Goal: Transaction & Acquisition: Purchase product/service

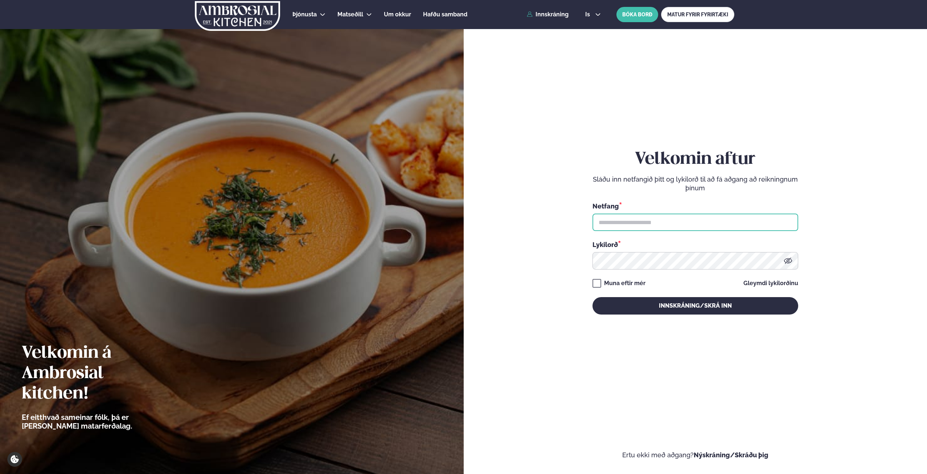
click at [671, 224] on input "text" at bounding box center [696, 221] width 206 height 17
type input "**********"
click at [593, 297] on button "Innskráning/Skrá inn" at bounding box center [696, 305] width 206 height 17
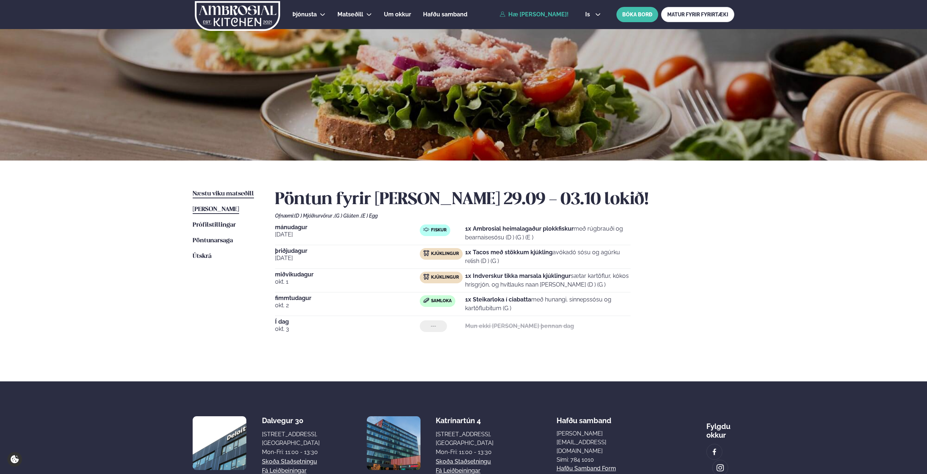
click at [221, 197] on link "Næstu [PERSON_NAME] matseðill Næsta vika" at bounding box center [223, 193] width 61 height 9
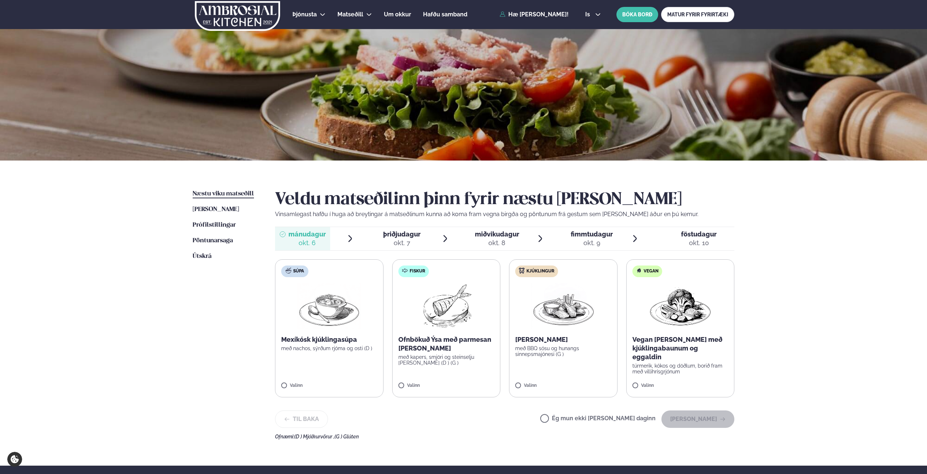
click at [589, 322] on img at bounding box center [563, 306] width 64 height 46
click at [712, 416] on button "[PERSON_NAME]" at bounding box center [698, 418] width 73 height 17
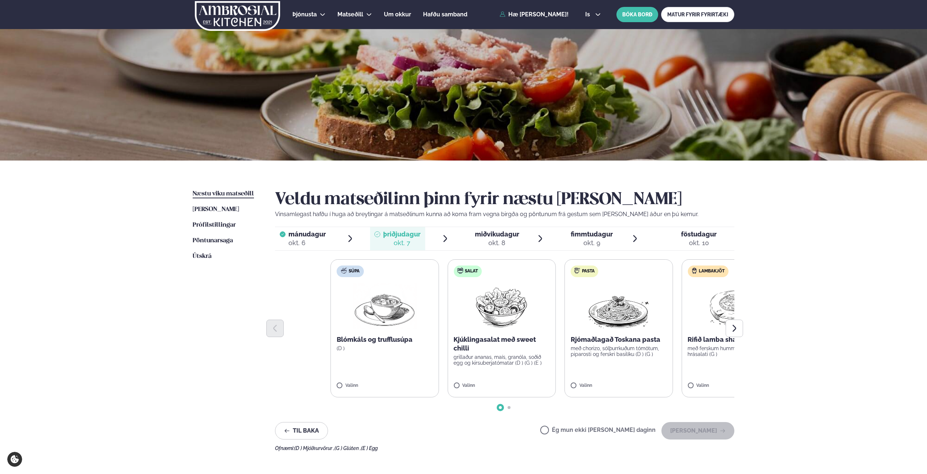
click at [828, 349] on div "Þjónusta Hádegismatur fyrir fyrirtæki Fyrirtækja veitingar Einkapartý Matseðill…" at bounding box center [463, 313] width 927 height 627
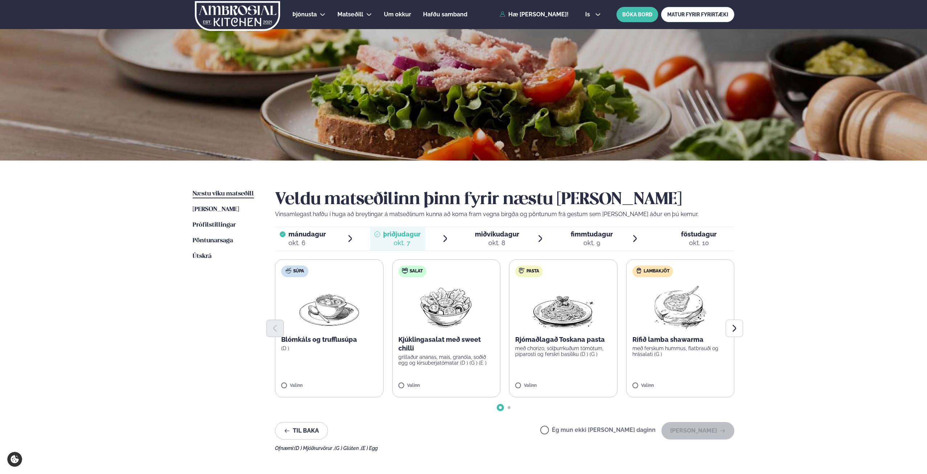
click at [680, 305] on img at bounding box center [680, 306] width 64 height 46
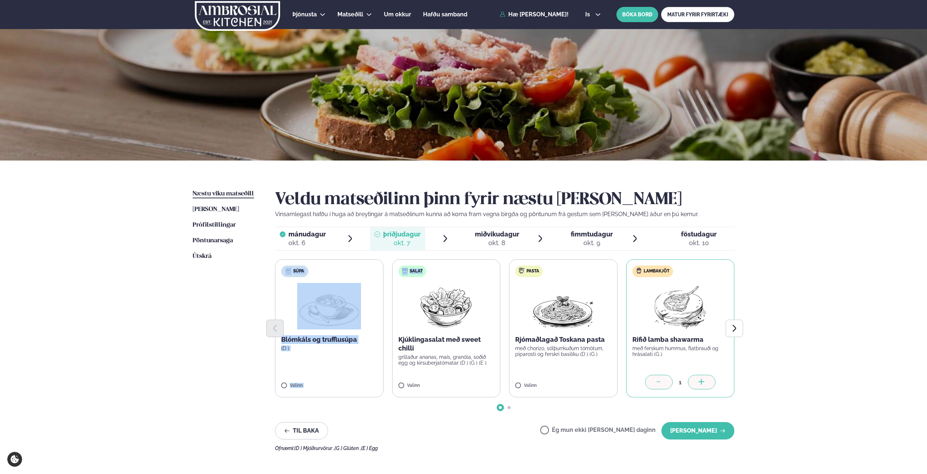
drag, startPoint x: 688, startPoint y: 334, endPoint x: 413, endPoint y: 317, distance: 276.0
click at [401, 317] on div "Súpa Blómkáls og trufflusúpa (D ) Valinn Salat Kjúklingasalat með sweet chilli …" at bounding box center [505, 328] width 460 height 138
click at [737, 323] on button "Next slide" at bounding box center [734, 327] width 17 height 17
click at [620, 317] on label "Pasta Rjómaðlagað Toskana pasta með chorizo, sólþurrkuðum tómötum, piparosti og…" at bounding box center [565, 328] width 109 height 138
click at [567, 322] on div at bounding box center [505, 327] width 460 height 17
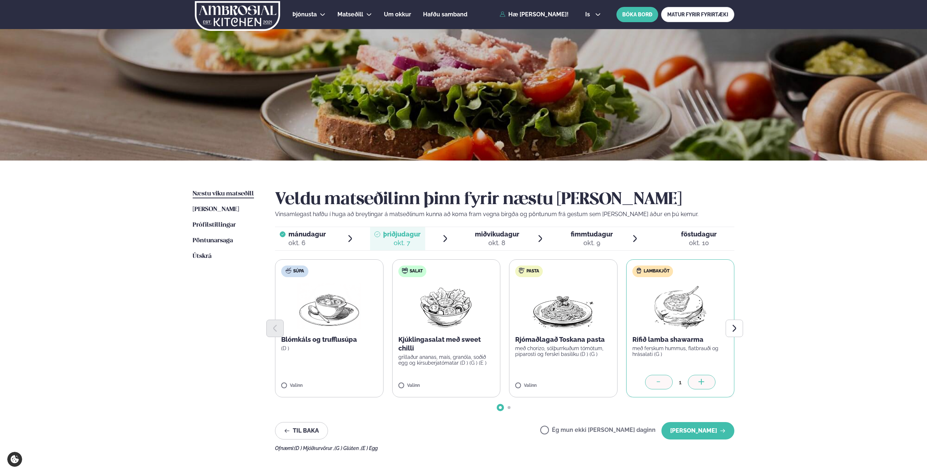
click at [552, 328] on div at bounding box center [505, 327] width 460 height 17
click at [695, 427] on button "[PERSON_NAME]" at bounding box center [698, 430] width 73 height 17
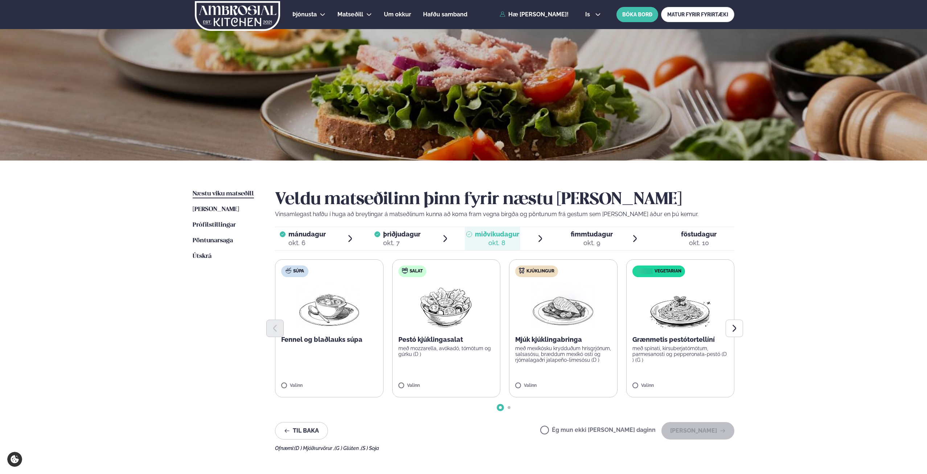
click at [568, 311] on img at bounding box center [563, 306] width 64 height 46
click at [687, 428] on button "[PERSON_NAME]" at bounding box center [698, 430] width 73 height 17
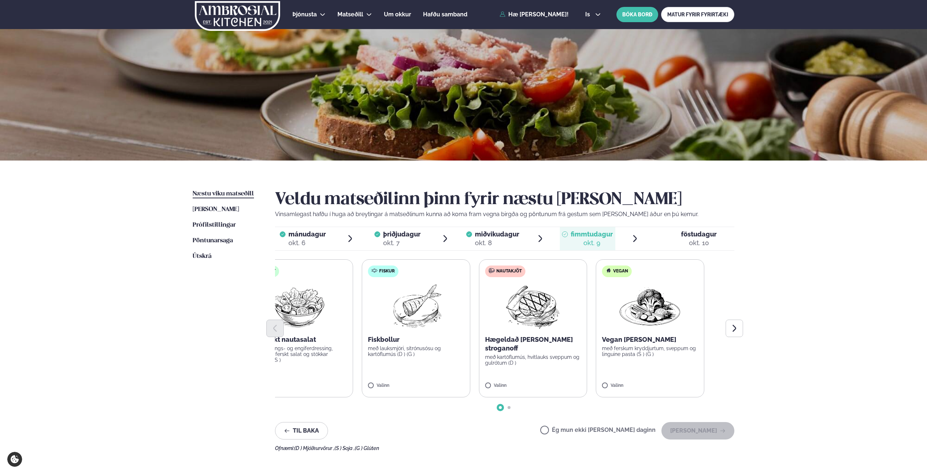
click at [350, 334] on div "Súpa Rjómalöguð tómatsúpa með parmesan (D ) Valinn Salat Taílenskt nautasalat m…" at bounding box center [505, 328] width 460 height 138
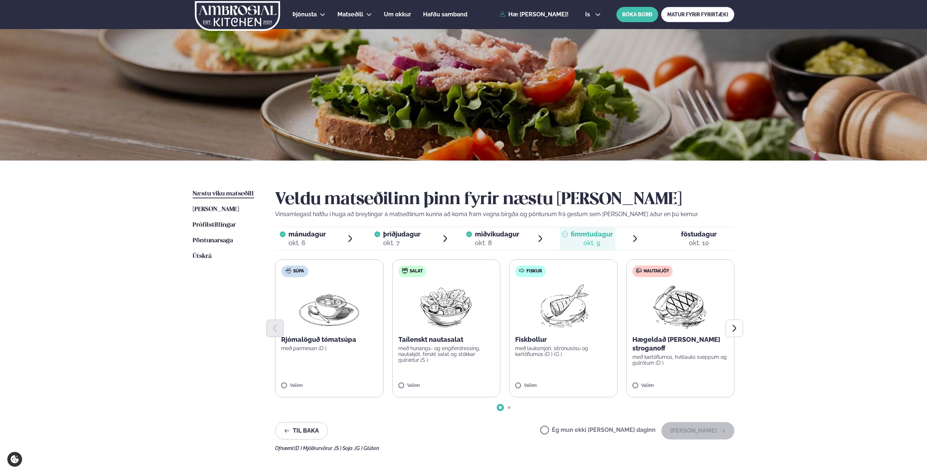
click at [685, 295] on img at bounding box center [680, 306] width 64 height 46
click at [724, 438] on button "[PERSON_NAME]" at bounding box center [698, 430] width 73 height 17
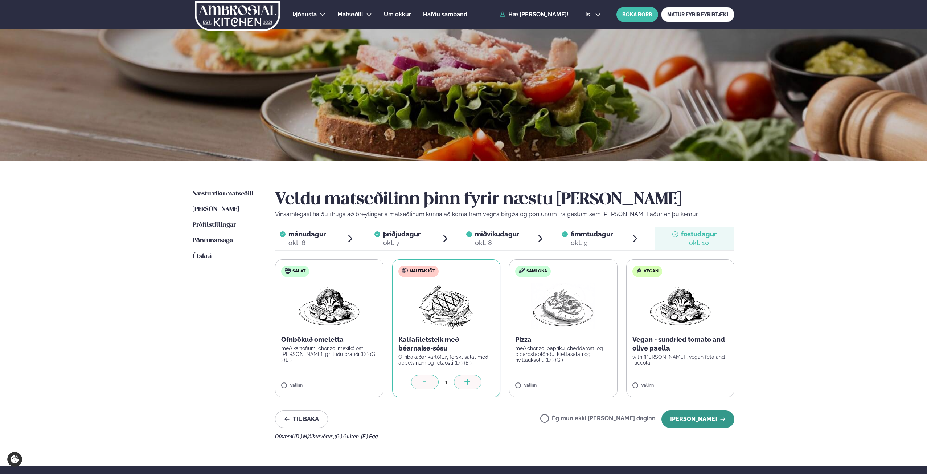
click at [692, 413] on button "[PERSON_NAME]" at bounding box center [698, 418] width 73 height 17
